Goal: Information Seeking & Learning: Stay updated

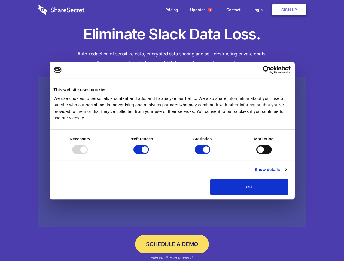
click at [88, 154] on div at bounding box center [80, 149] width 16 height 9
click at [149, 154] on input "Preferences" at bounding box center [141, 149] width 16 height 9
checkbox input "false"
click at [203, 154] on input "Statistics" at bounding box center [203, 149] width 16 height 9
checkbox input "false"
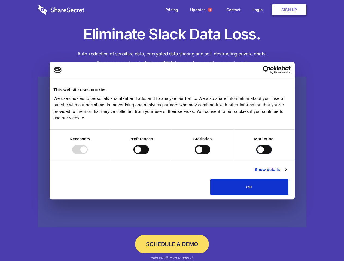
click at [256, 154] on input "Marketing" at bounding box center [264, 149] width 16 height 9
checkbox input "true"
click at [286, 173] on link "Show details" at bounding box center [270, 170] width 32 height 7
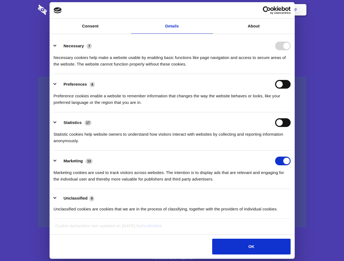
click at [290, 74] on li "Necessary 7 Necessary cookies help make a website usable by enabling basic func…" at bounding box center [172, 55] width 237 height 38
click at [210, 10] on span "1" at bounding box center [210, 10] width 4 height 4
